Goal: Information Seeking & Learning: Learn about a topic

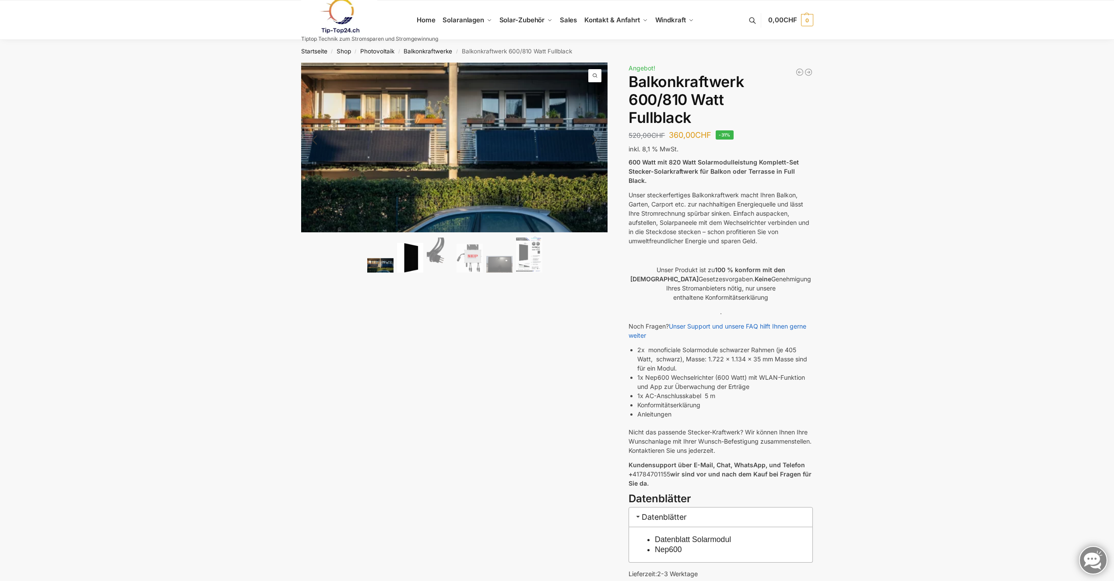
click at [411, 268] on img at bounding box center [410, 258] width 26 height 30
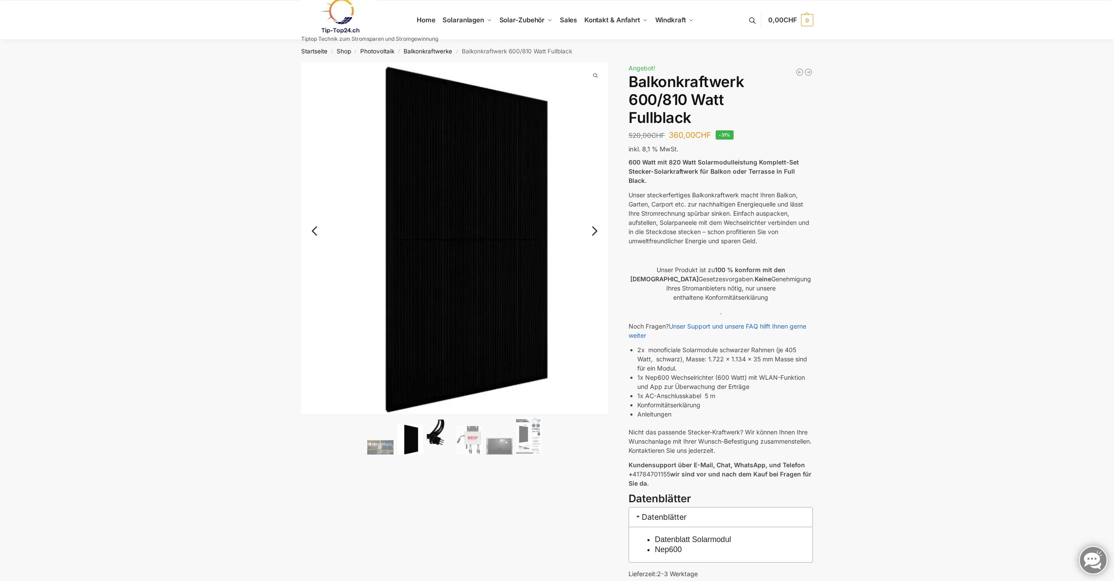
click at [430, 429] on img at bounding box center [440, 437] width 26 height 35
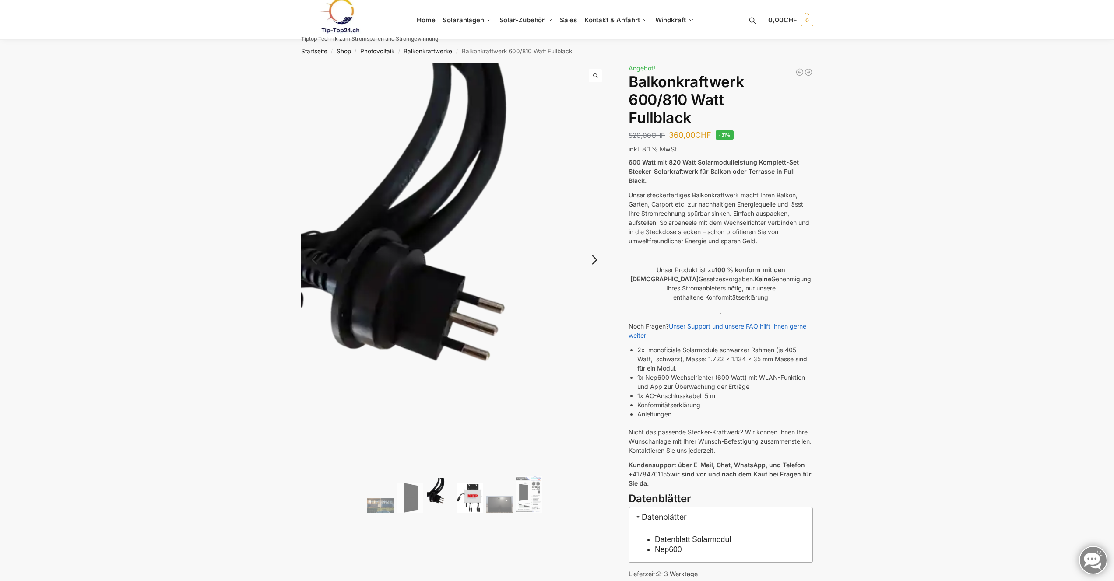
click at [475, 488] on img at bounding box center [470, 498] width 26 height 29
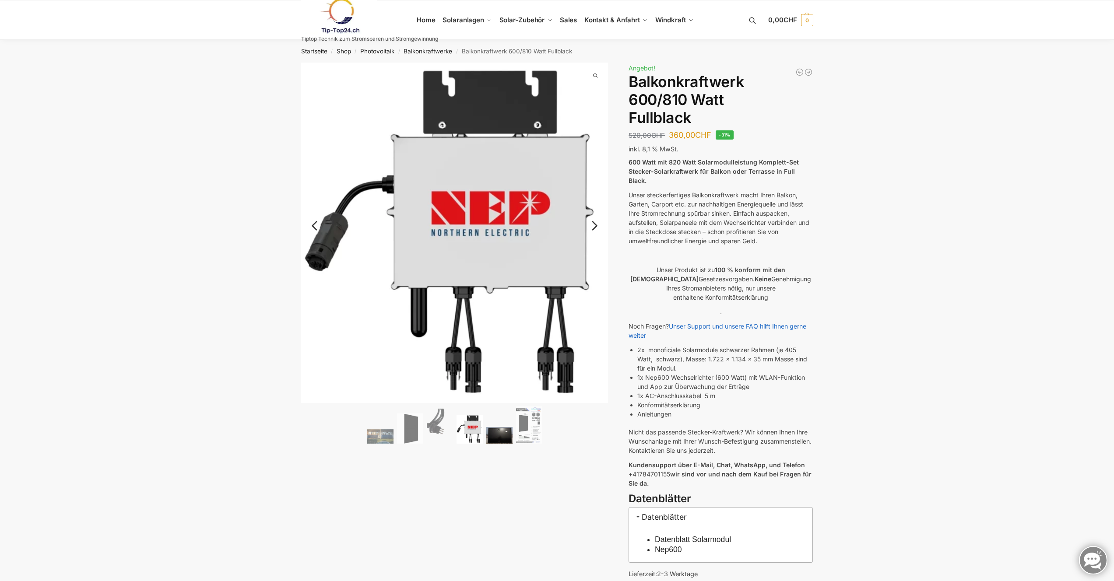
click at [498, 432] on img at bounding box center [499, 435] width 26 height 17
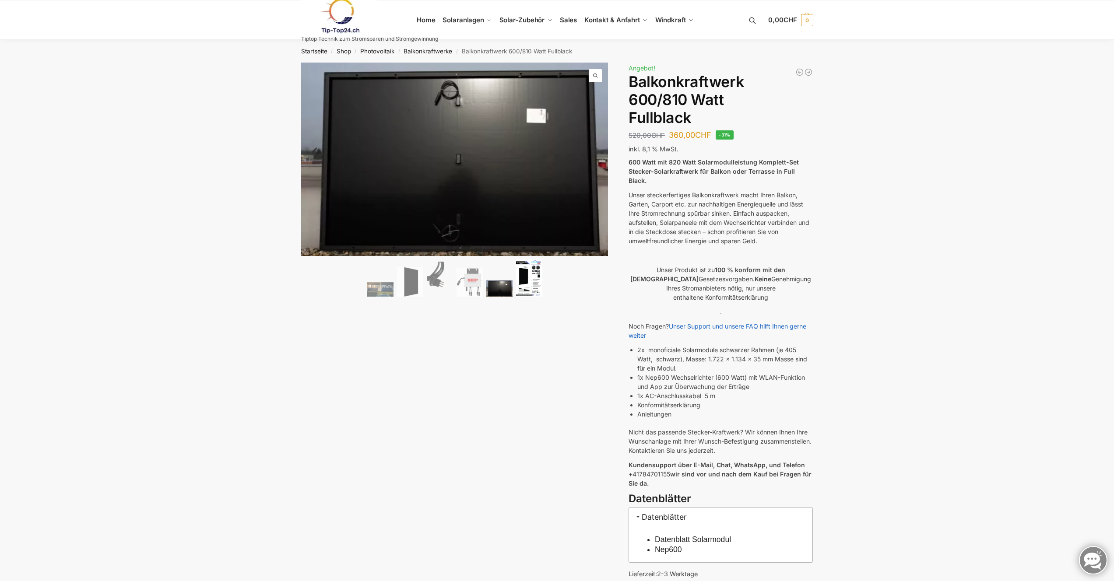
click at [526, 287] on img at bounding box center [529, 278] width 26 height 37
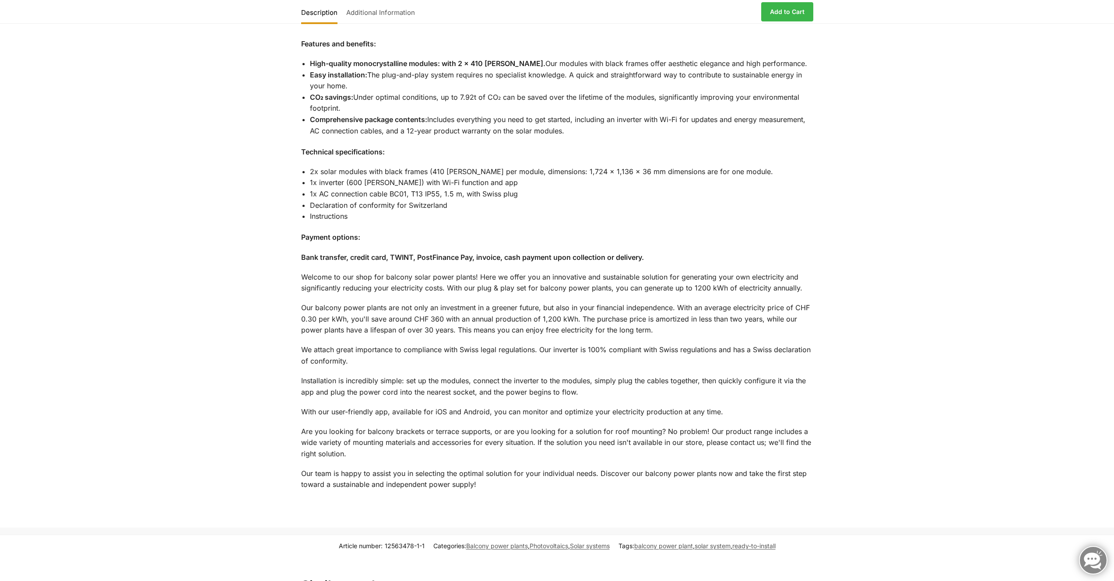
scroll to position [812, 0]
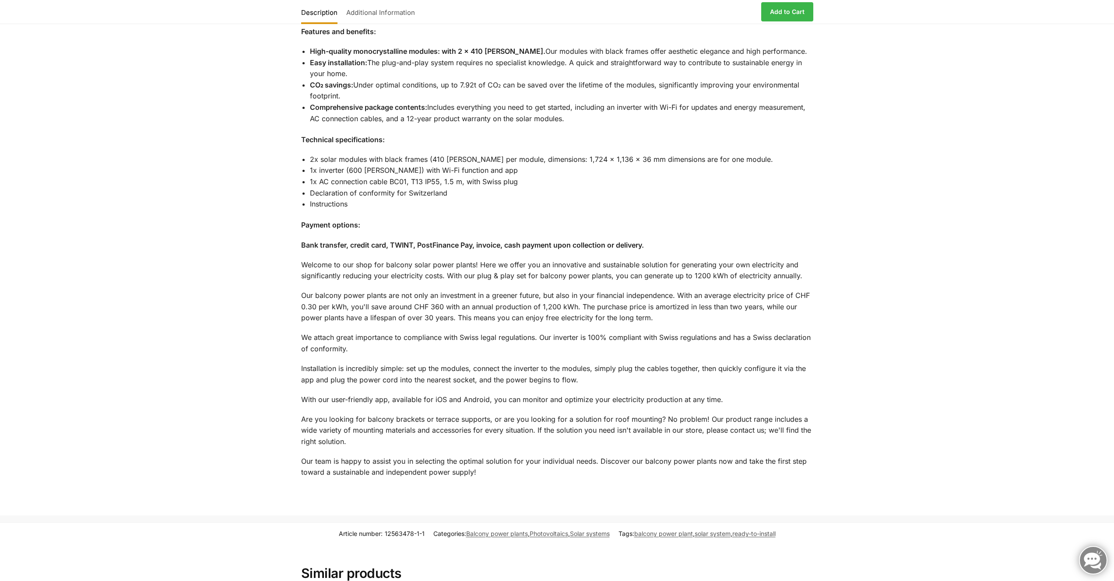
click at [919, 358] on div "Description Additional Information Complete set plug-in solar power plant for b…" at bounding box center [557, 184] width 1114 height 664
click at [656, 298] on p "Our balcony power plants are not only an investment in a greener future, but al…" at bounding box center [557, 307] width 512 height 34
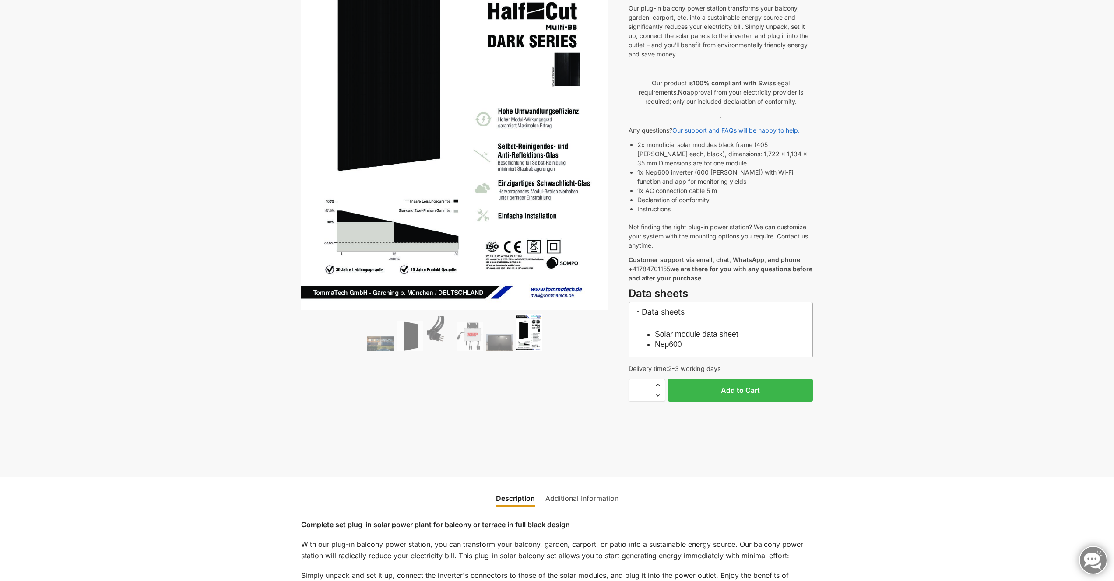
scroll to position [0, 0]
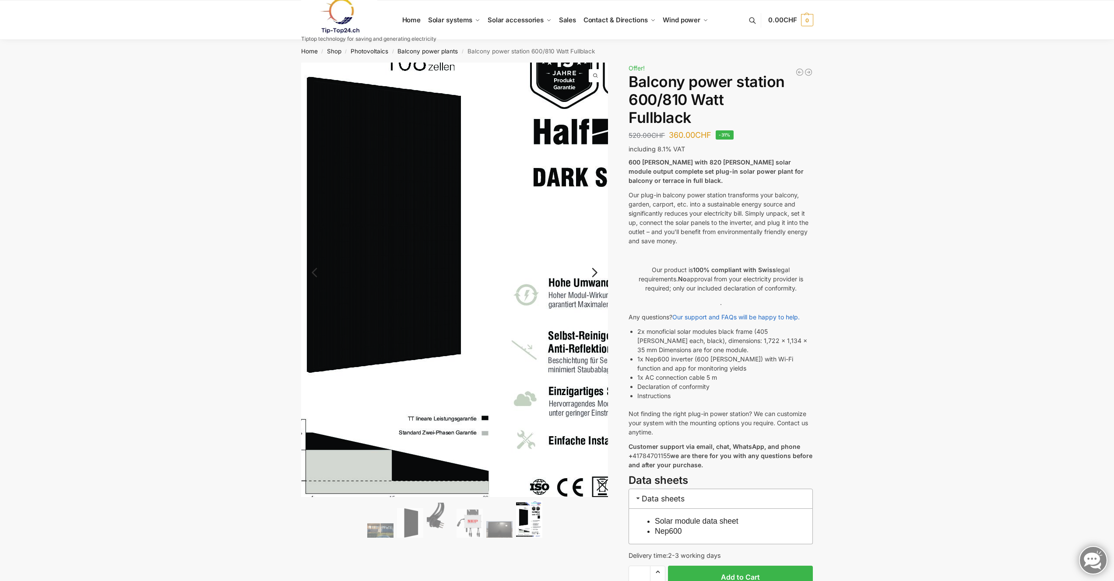
click at [397, 329] on img at bounding box center [483, 255] width 463 height 655
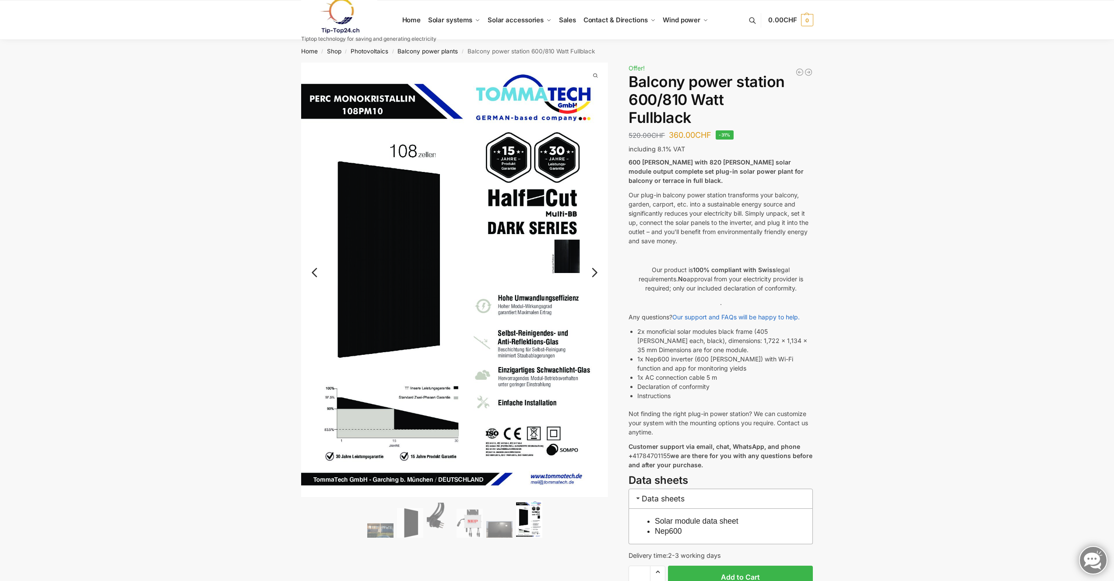
click at [593, 273] on link "Next" at bounding box center [593, 277] width 29 height 9
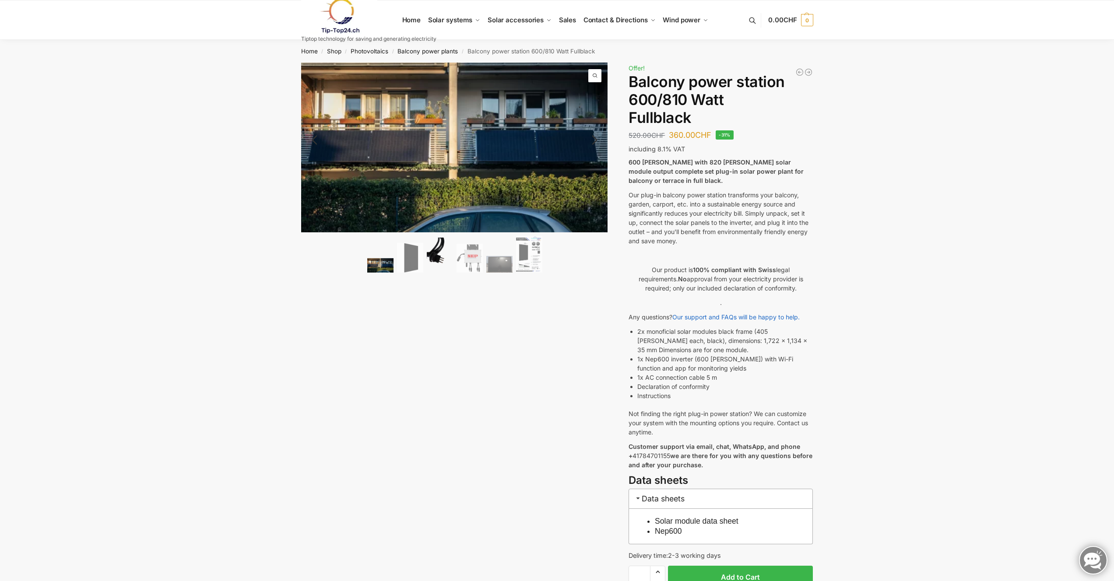
click at [436, 254] on img at bounding box center [440, 255] width 26 height 35
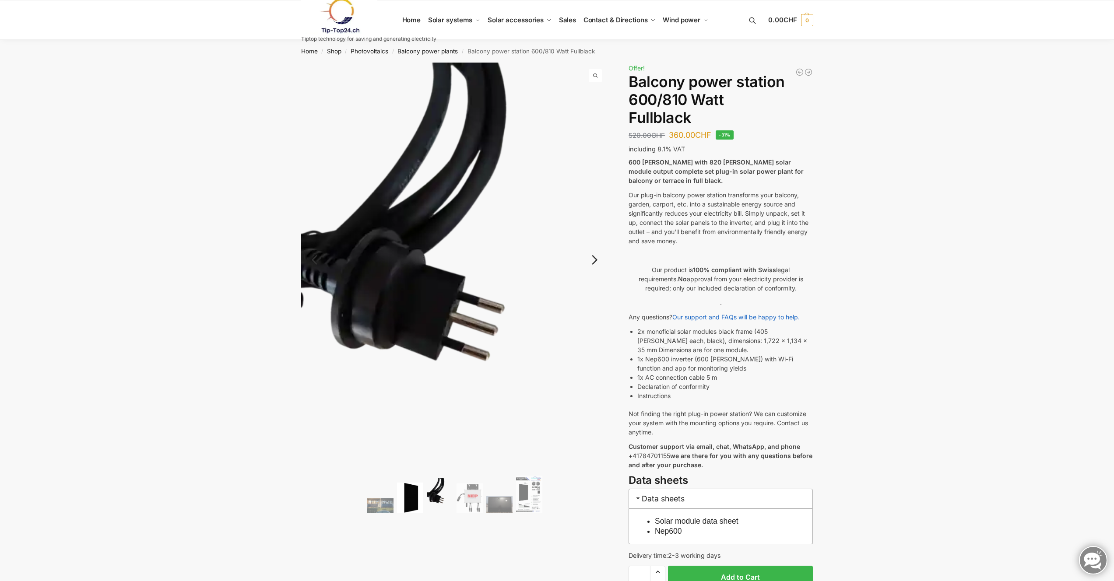
click at [410, 490] on img at bounding box center [410, 498] width 26 height 30
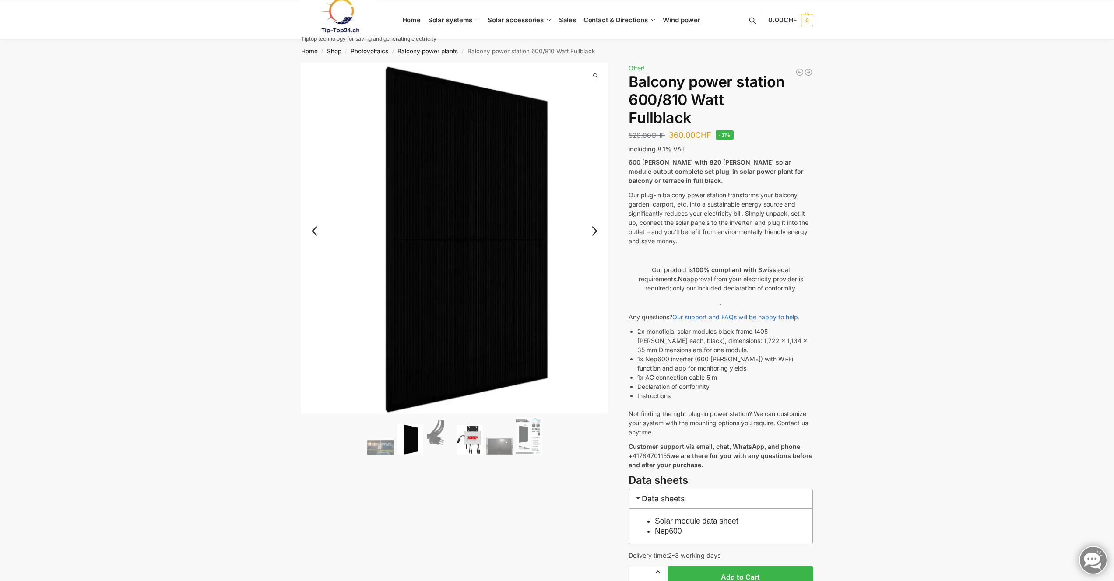
click at [465, 440] on img at bounding box center [470, 439] width 26 height 29
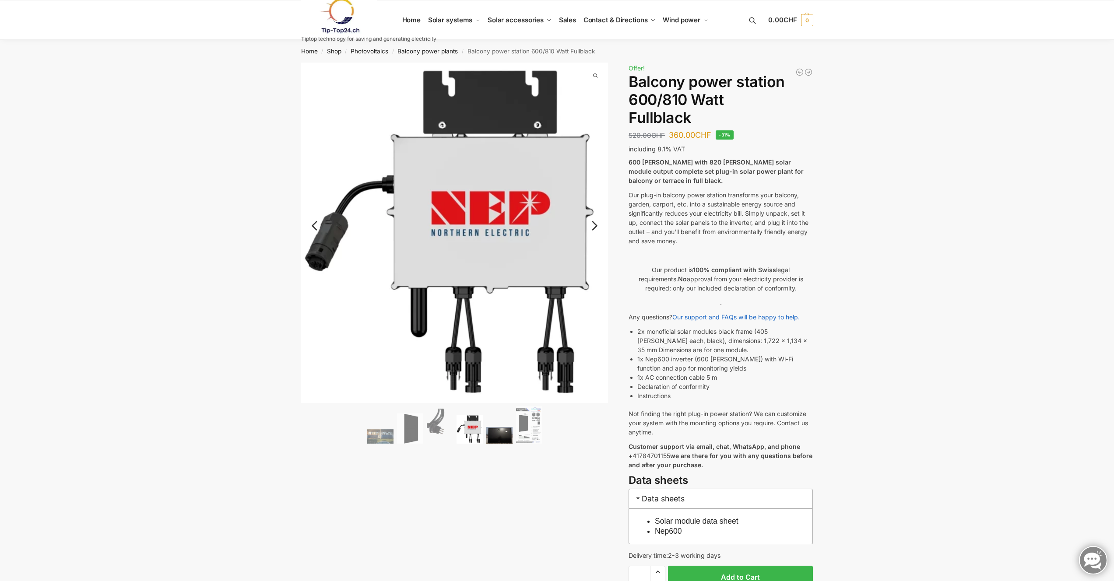
click at [492, 436] on img at bounding box center [499, 435] width 26 height 17
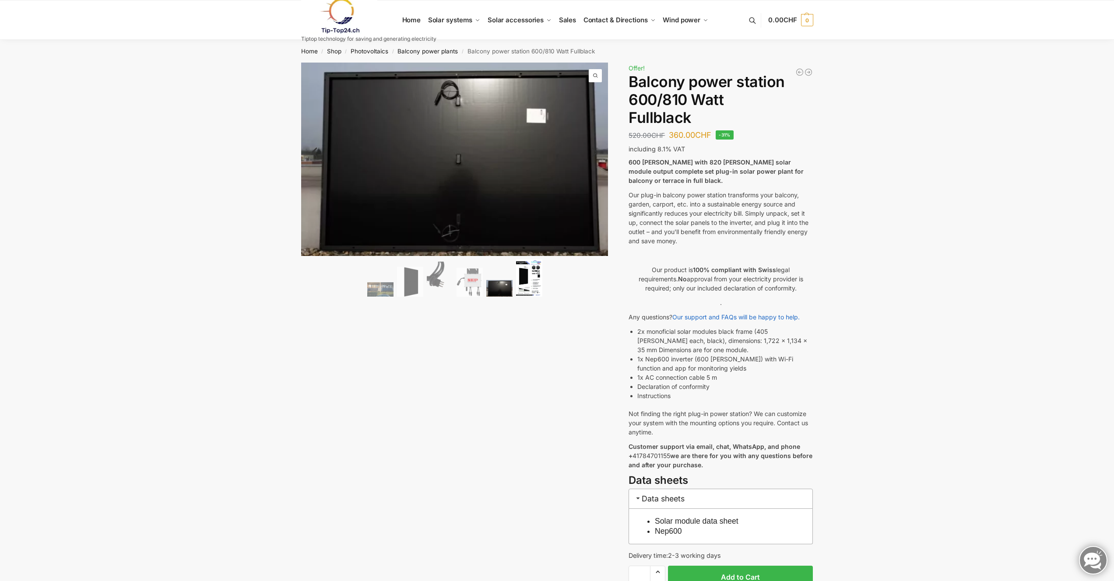
click at [525, 271] on img at bounding box center [529, 278] width 26 height 37
